Goal: Task Accomplishment & Management: Manage account settings

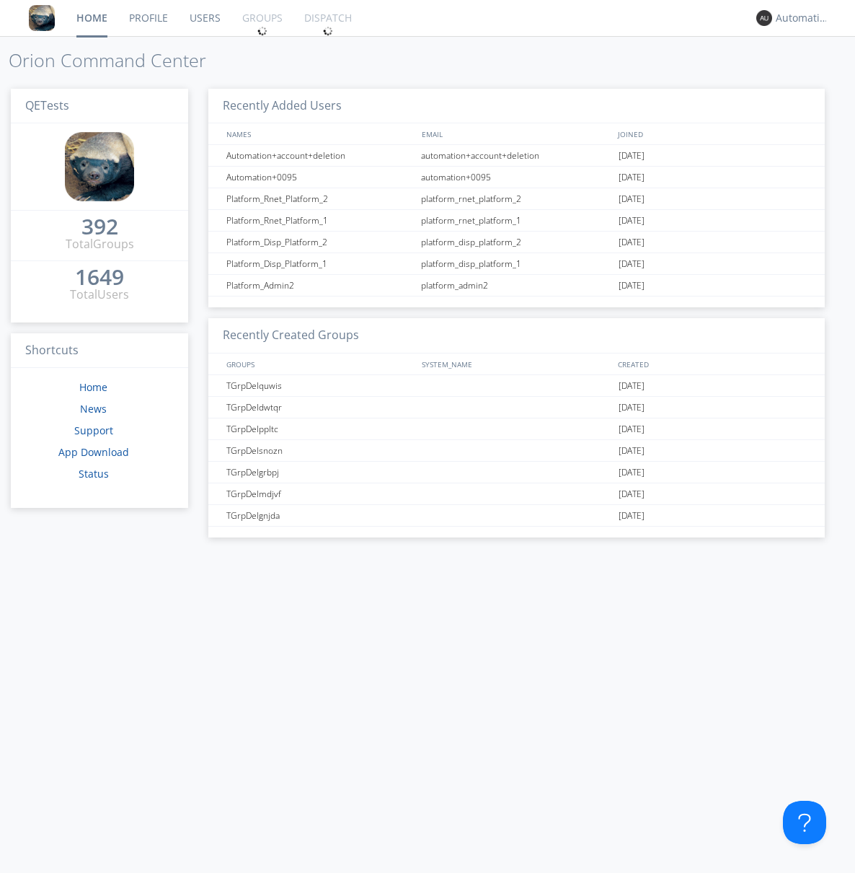
click at [261, 18] on link "Groups" at bounding box center [263, 18] width 62 height 36
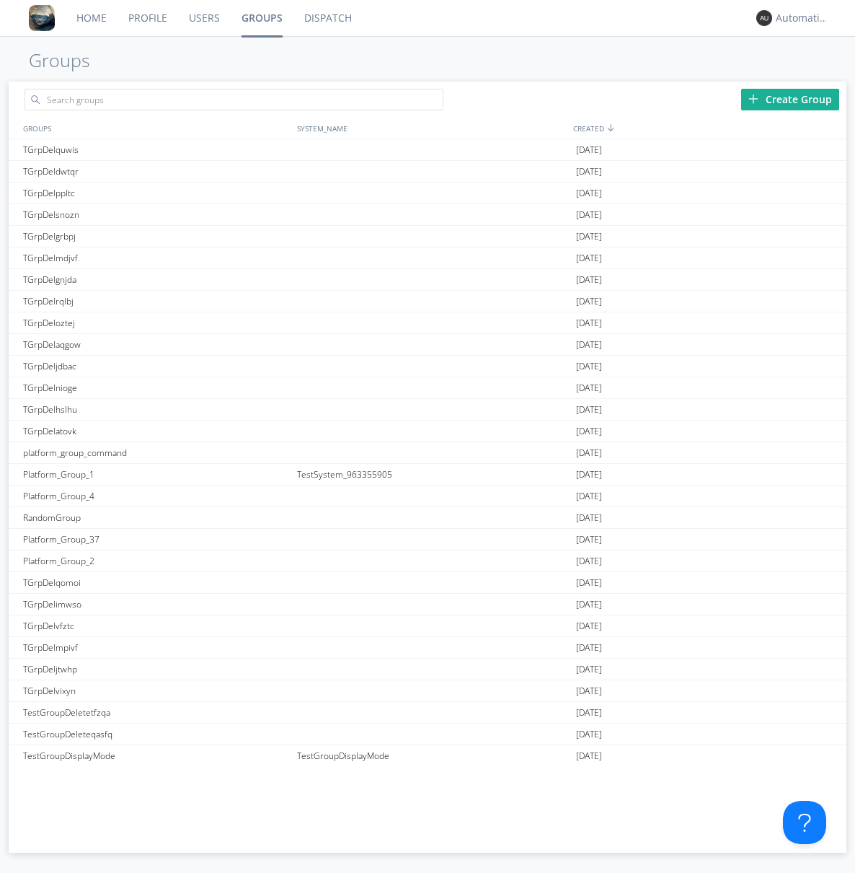
click at [790, 99] on div "Create Group" at bounding box center [790, 100] width 98 height 22
click at [261, 18] on link "Groups" at bounding box center [262, 18] width 63 height 36
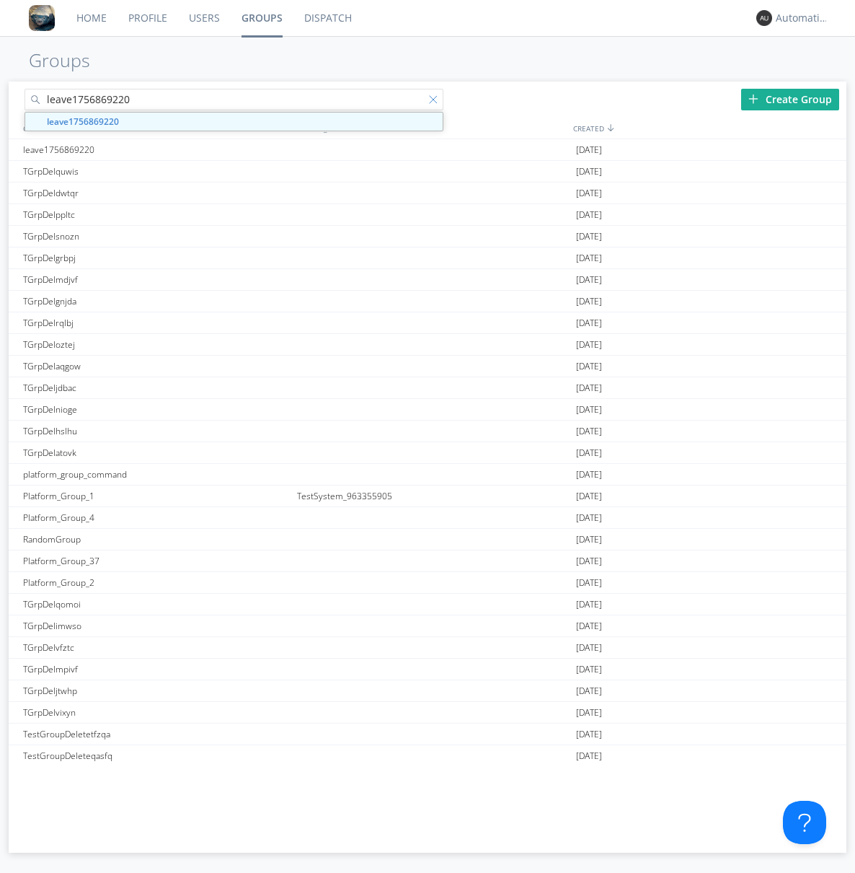
type input "leave1756869220"
click at [436, 102] on div at bounding box center [436, 102] width 14 height 14
type input "leave1756869220"
click at [157, 149] on div "leave1756869220" at bounding box center [156, 149] width 275 height 21
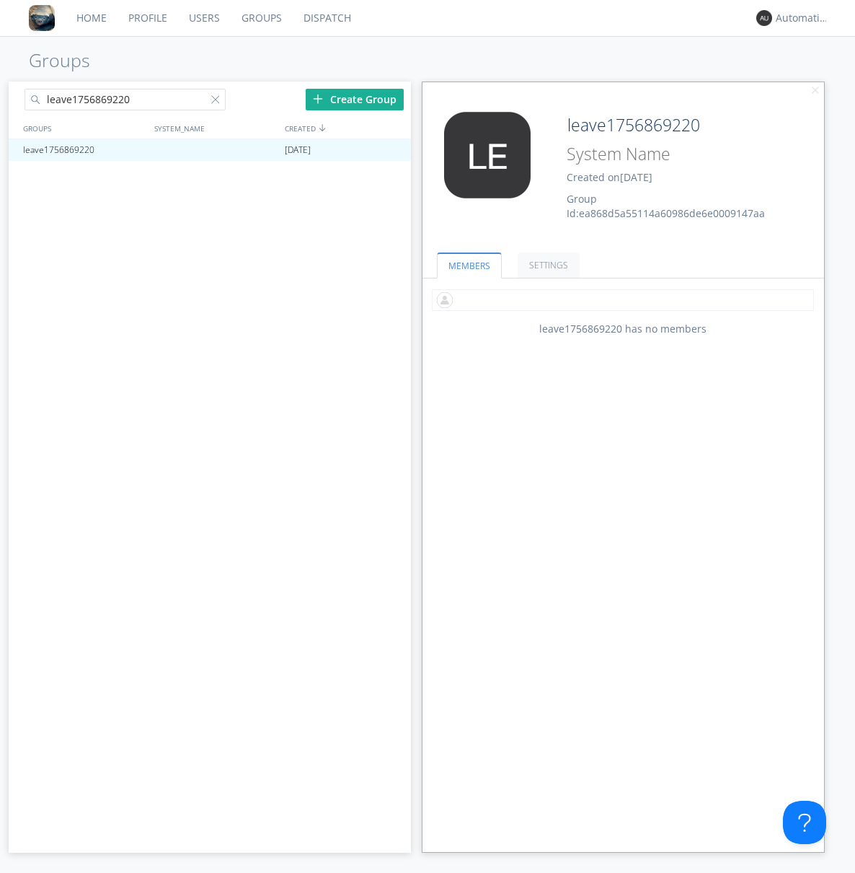
click at [623, 299] on input "text" at bounding box center [623, 300] width 382 height 22
type input "automation+0102"
click at [620, 299] on input "text" at bounding box center [623, 300] width 382 height 22
type input "automation+0103"
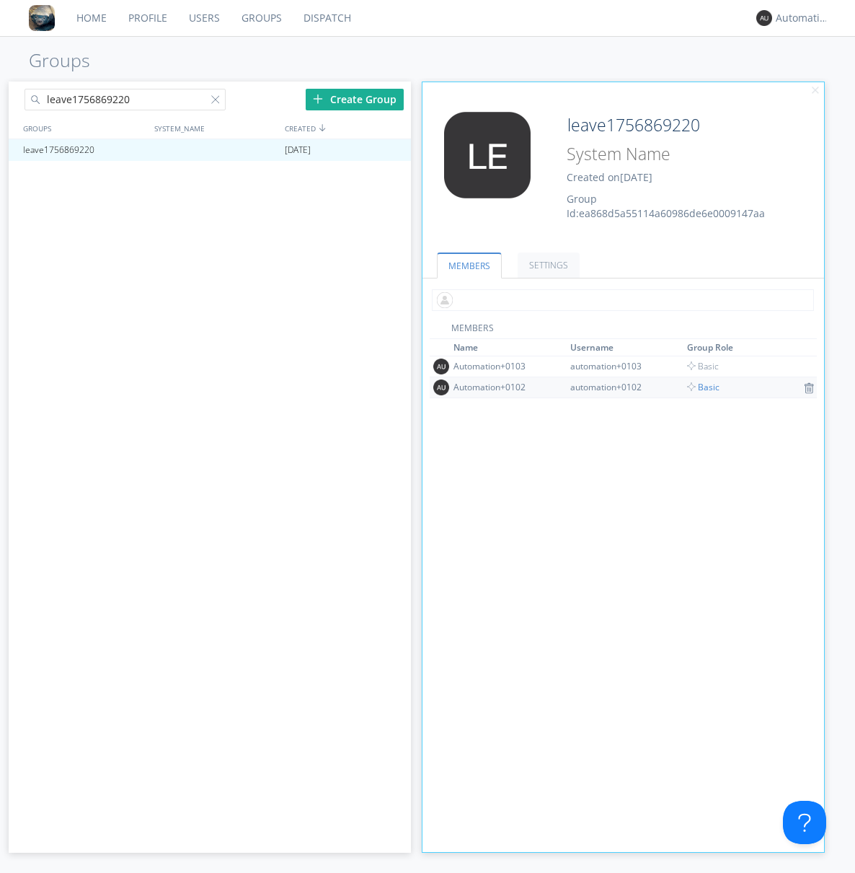
click at [620, 299] on input "text" at bounding box center [623, 300] width 382 height 22
click at [698, 387] on span "Basic" at bounding box center [703, 387] width 32 height 12
click at [392, 150] on div at bounding box center [392, 150] width 14 height 12
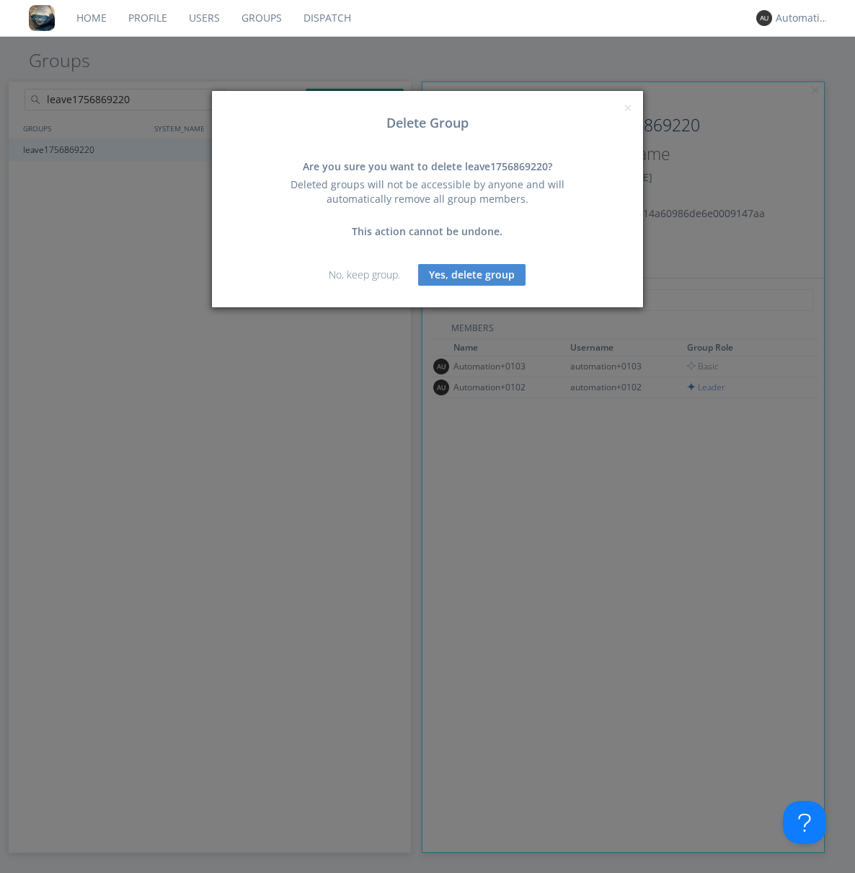
click at [472, 274] on button "Yes, delete group" at bounding box center [471, 275] width 107 height 22
